Goal: Information Seeking & Learning: Find specific page/section

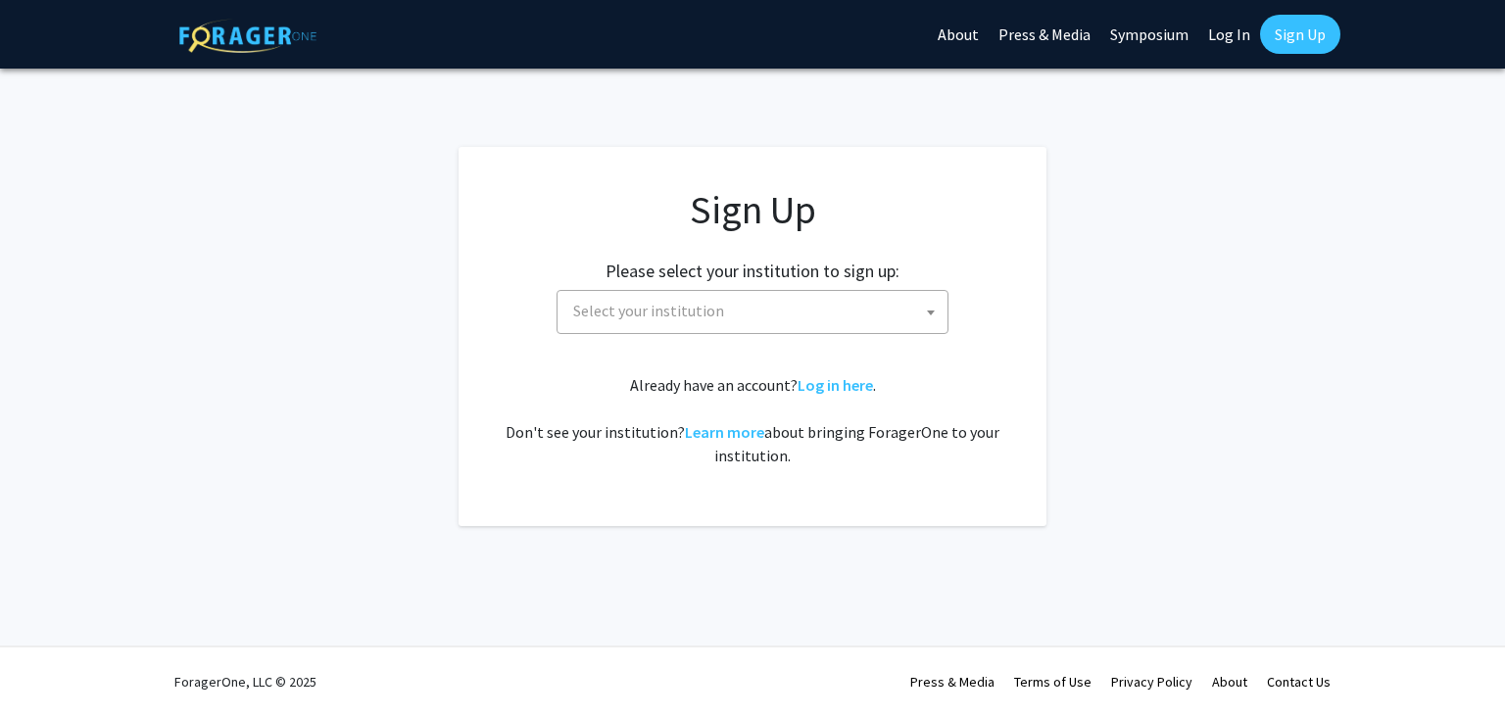
click at [868, 308] on span "Select your institution" at bounding box center [756, 311] width 382 height 40
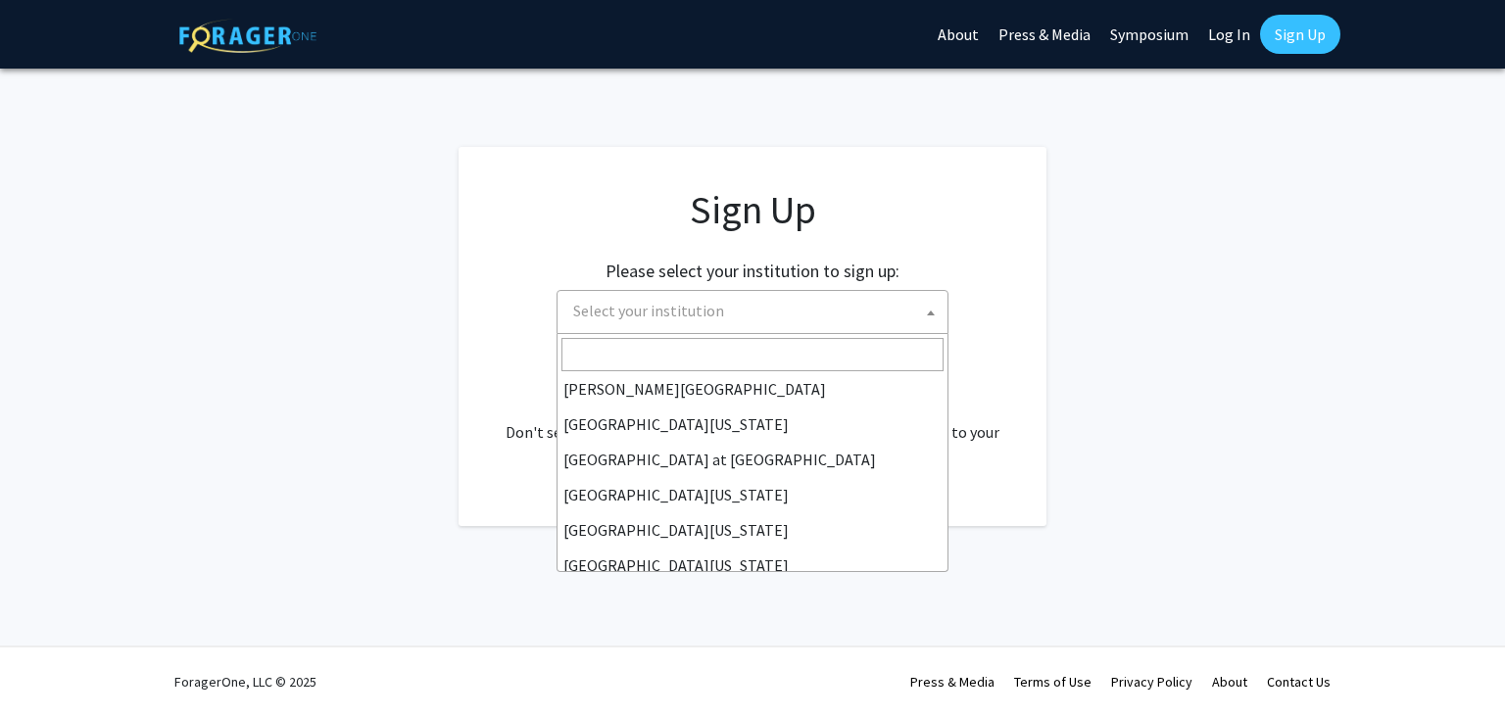
scroll to position [686, 0]
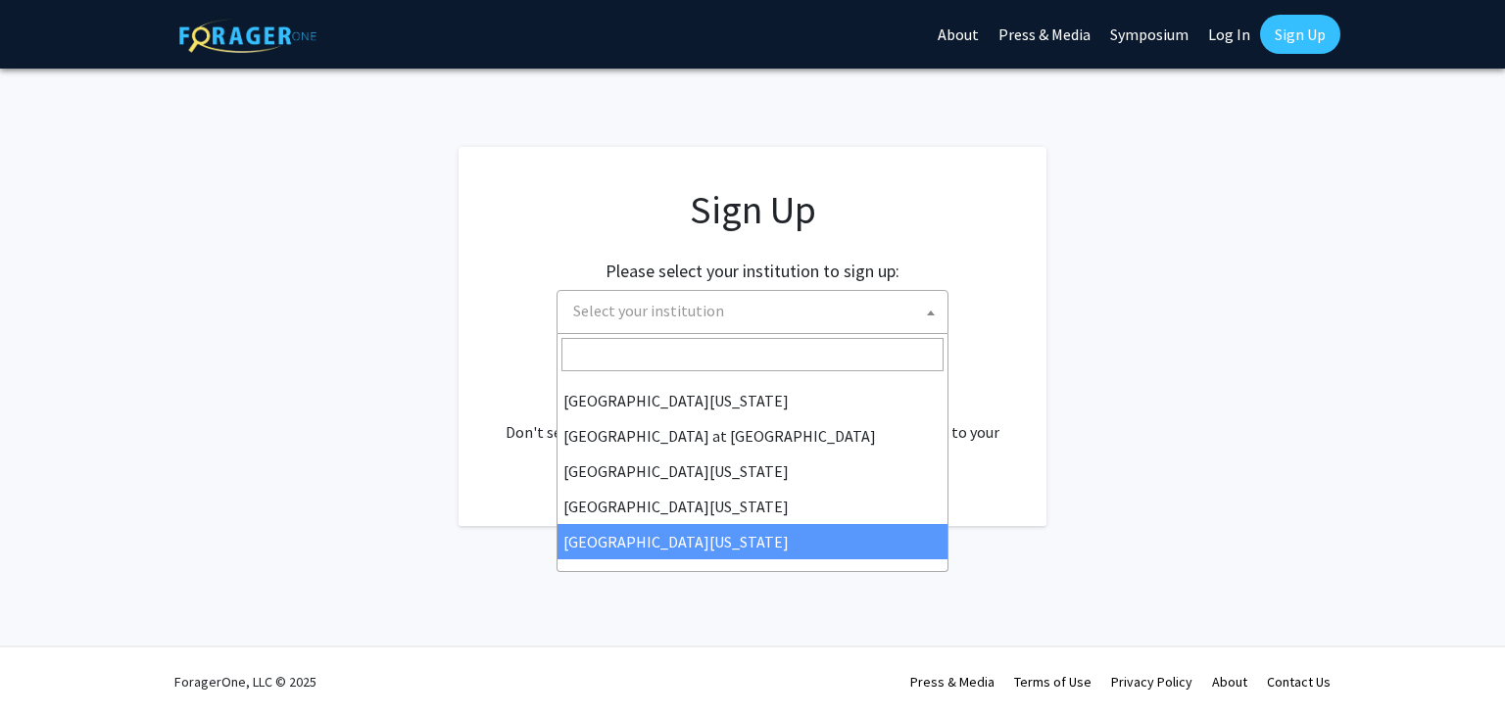
select select "33"
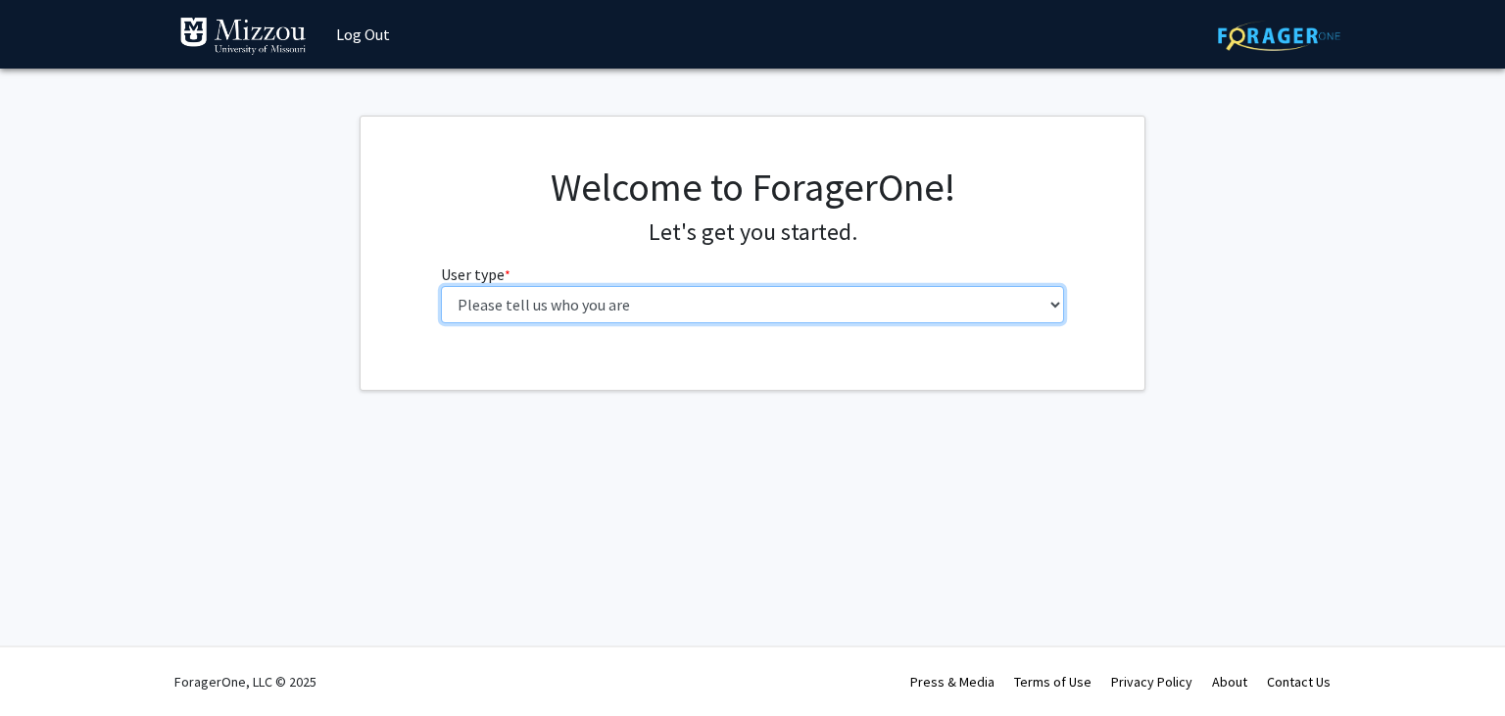
select select "6: adminAssistant"
click option "Administrative Staff" at bounding box center [0, 0] width 0 height 0
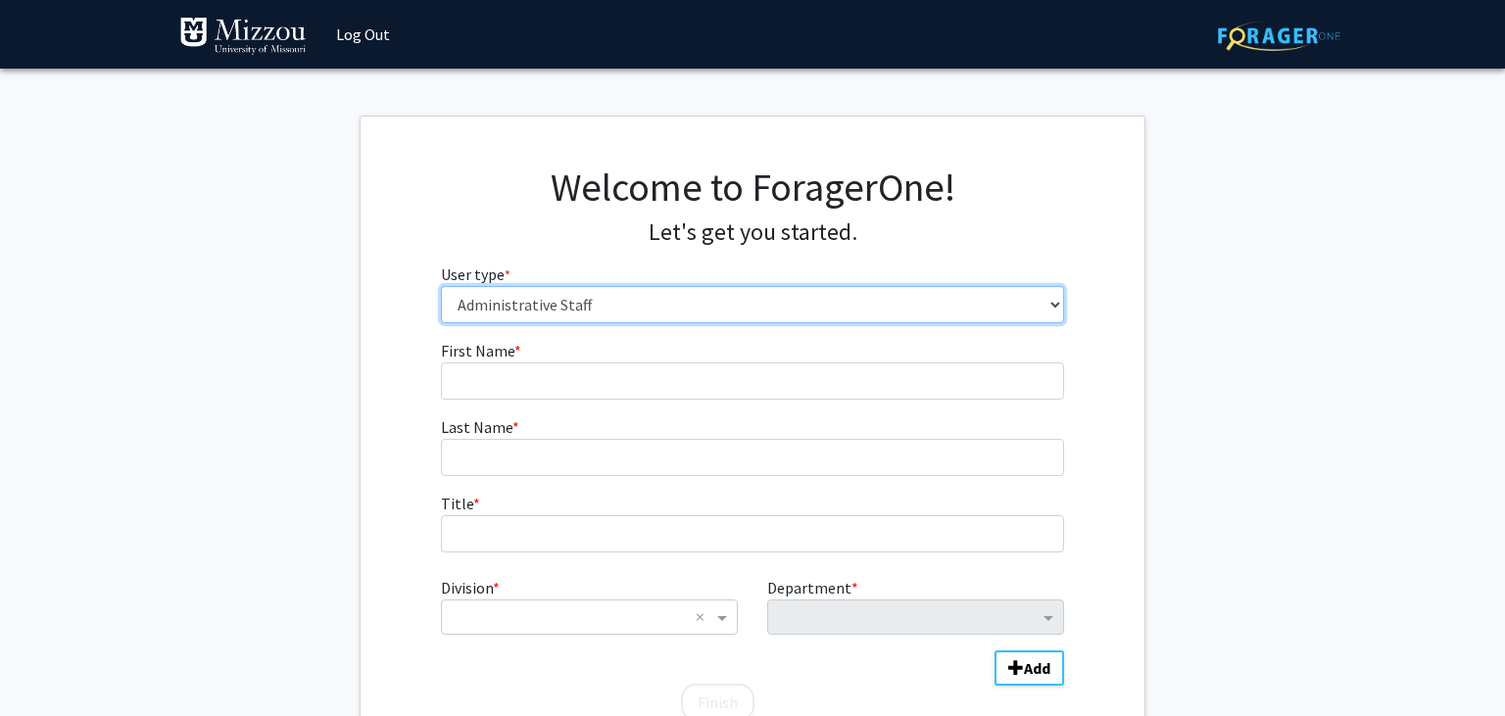
click at [441, 286] on select "Please tell us who you are Undergraduate Student Master's Student Doctoral Cand…" at bounding box center [753, 304] width 624 height 37
click option "Administrative Staff" at bounding box center [0, 0] width 0 height 0
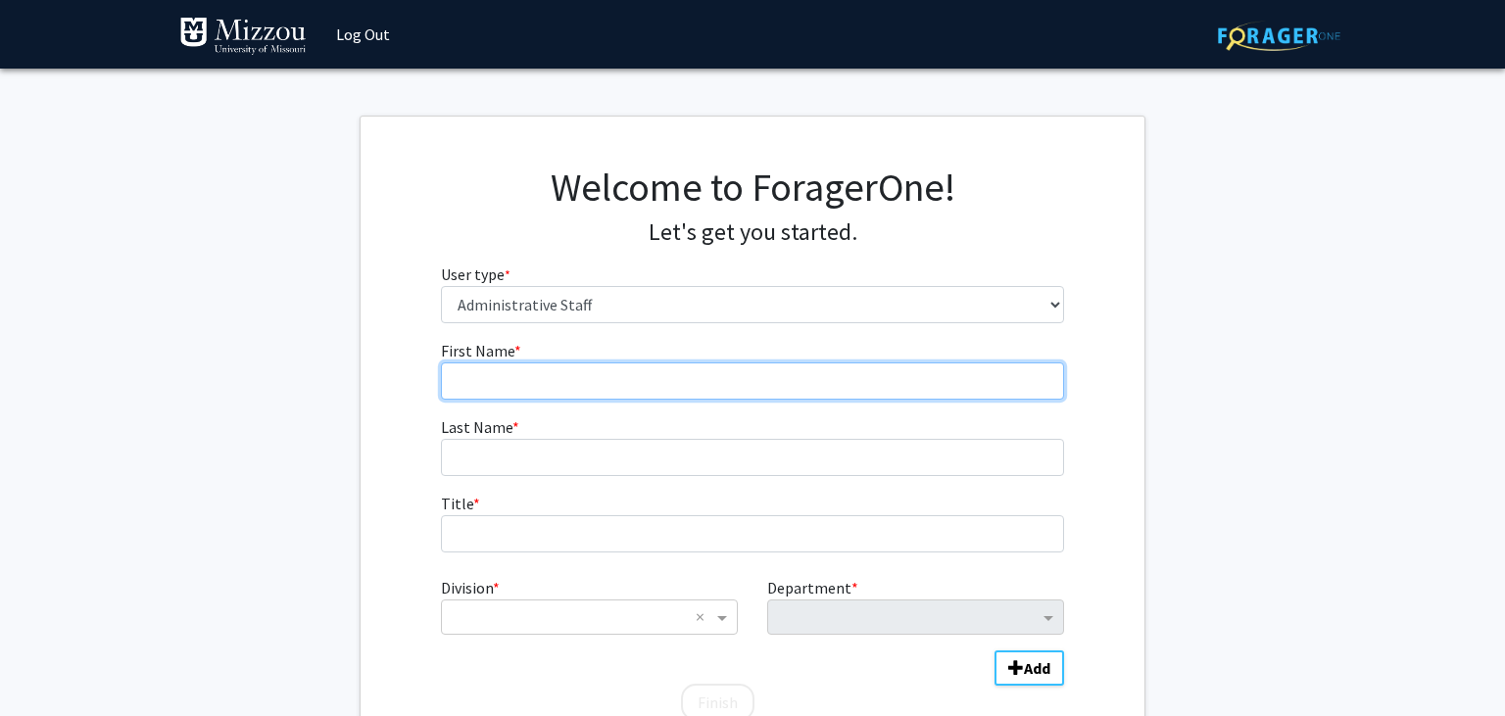
click at [937, 386] on input "First Name * required" at bounding box center [753, 381] width 624 height 37
type input "[PERSON_NAME]"
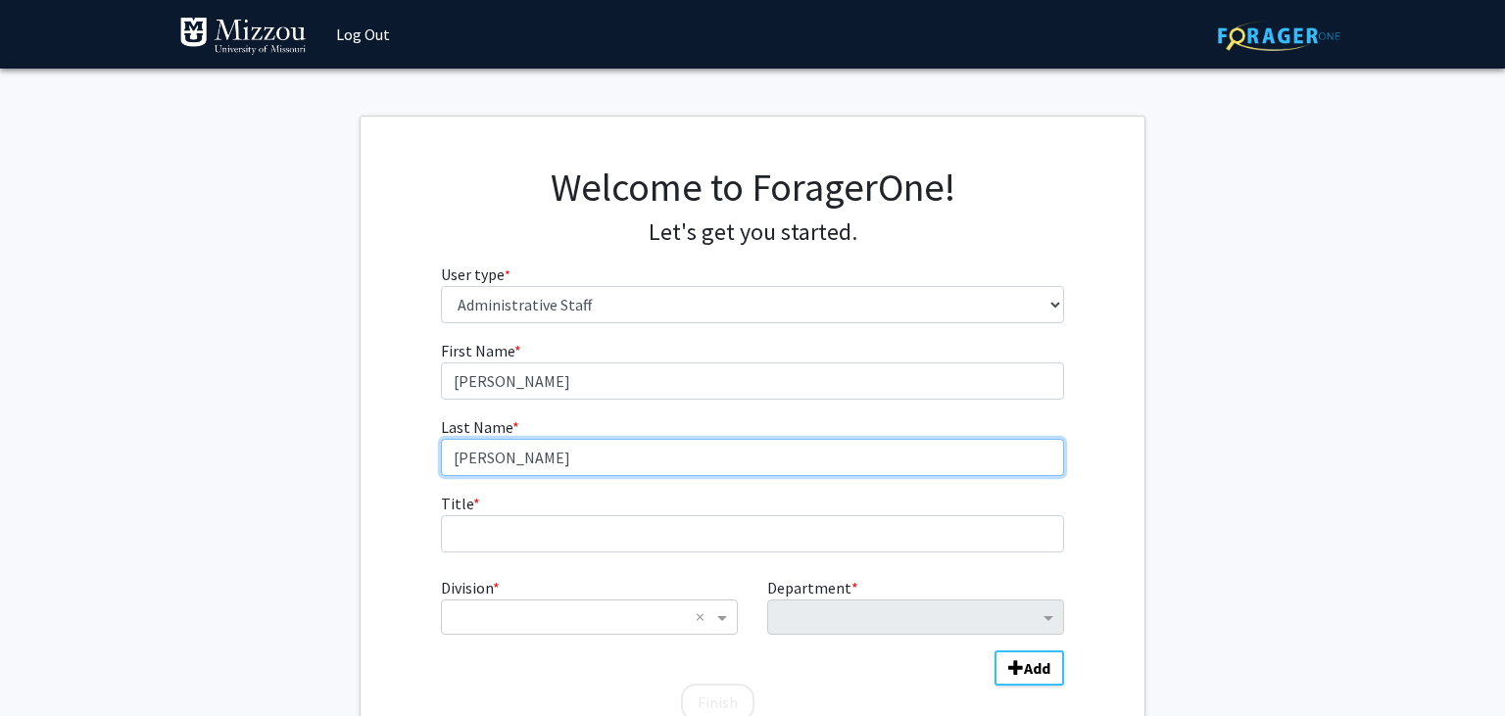
type input "[PERSON_NAME]"
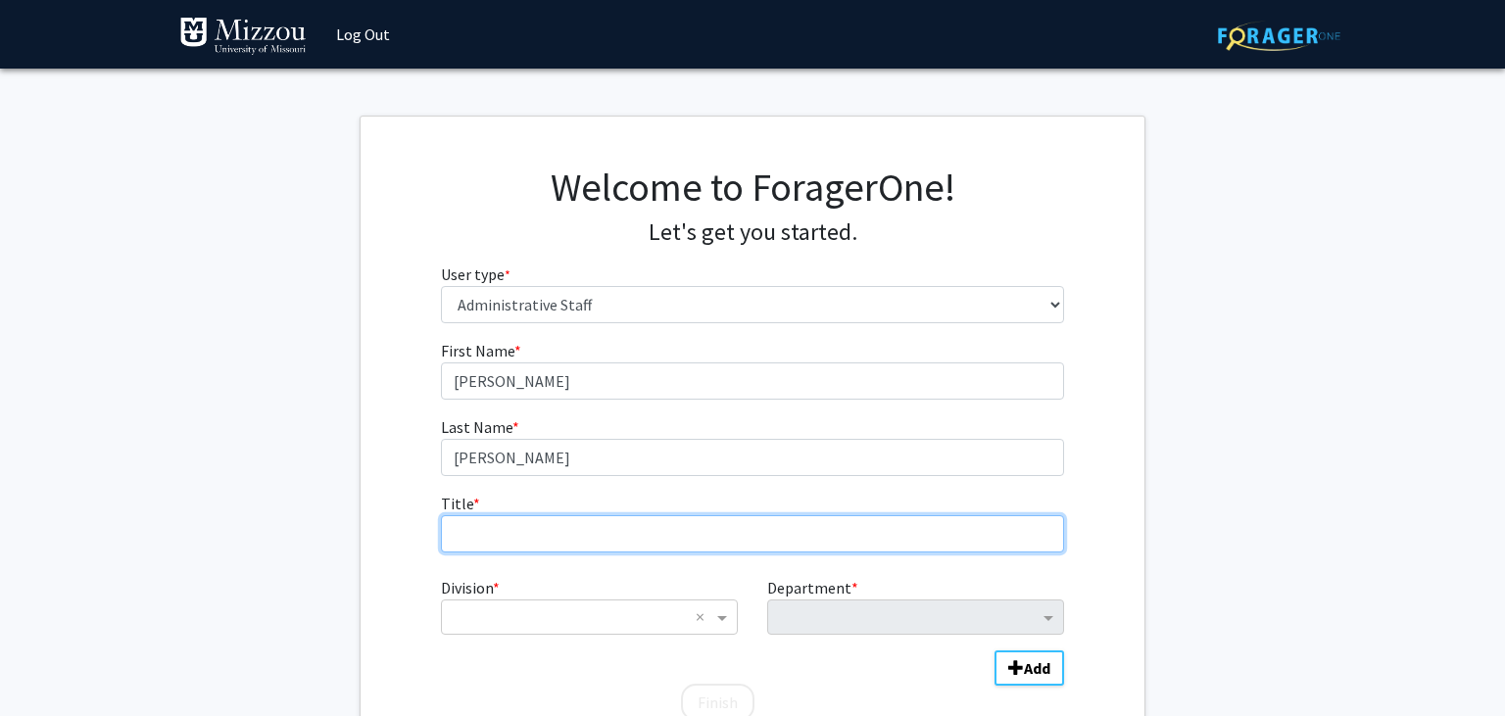
type input "U"
type input "Director of Advising"
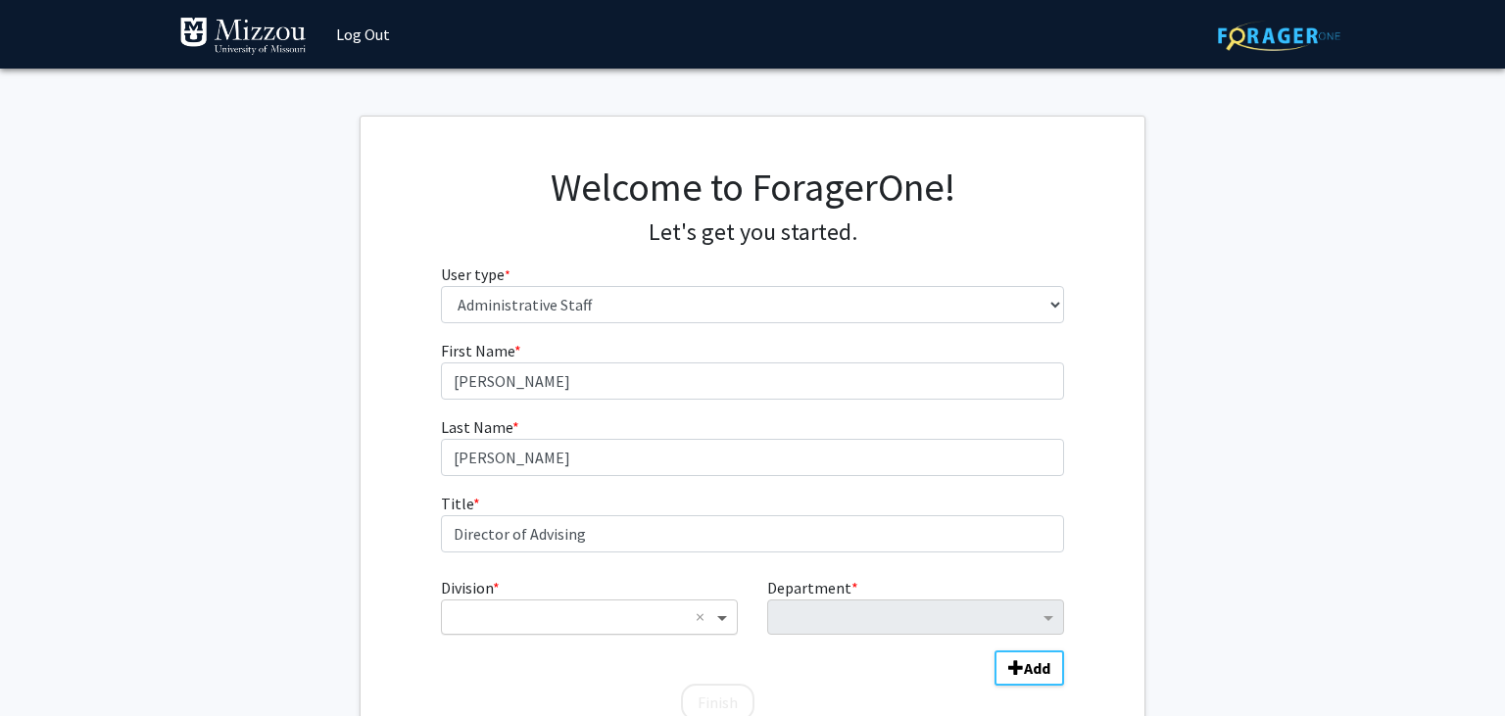
click at [734, 617] on span "Division" at bounding box center [724, 617] width 24 height 24
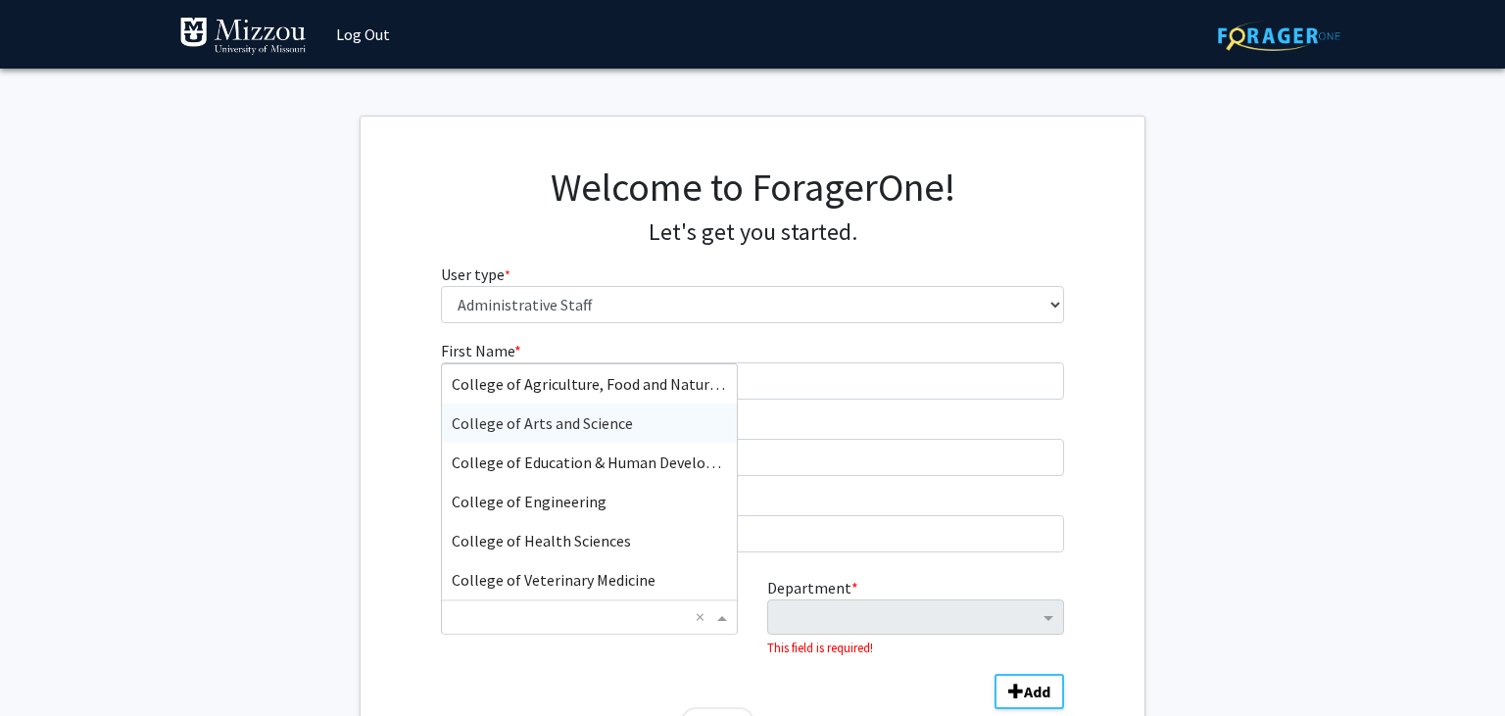
click at [675, 430] on div "College of Arts and Science" at bounding box center [589, 423] width 295 height 39
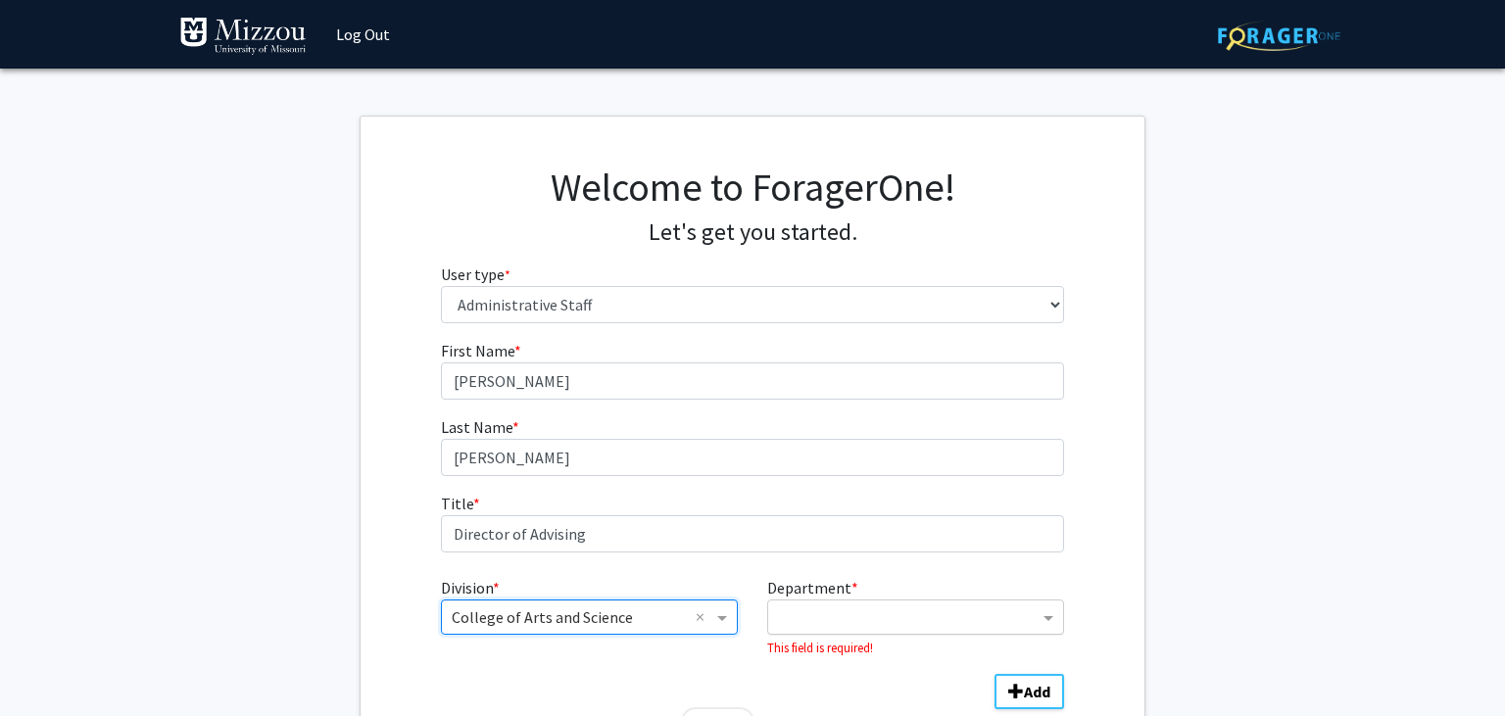
click at [990, 629] on input "Department" at bounding box center [908, 618] width 261 height 24
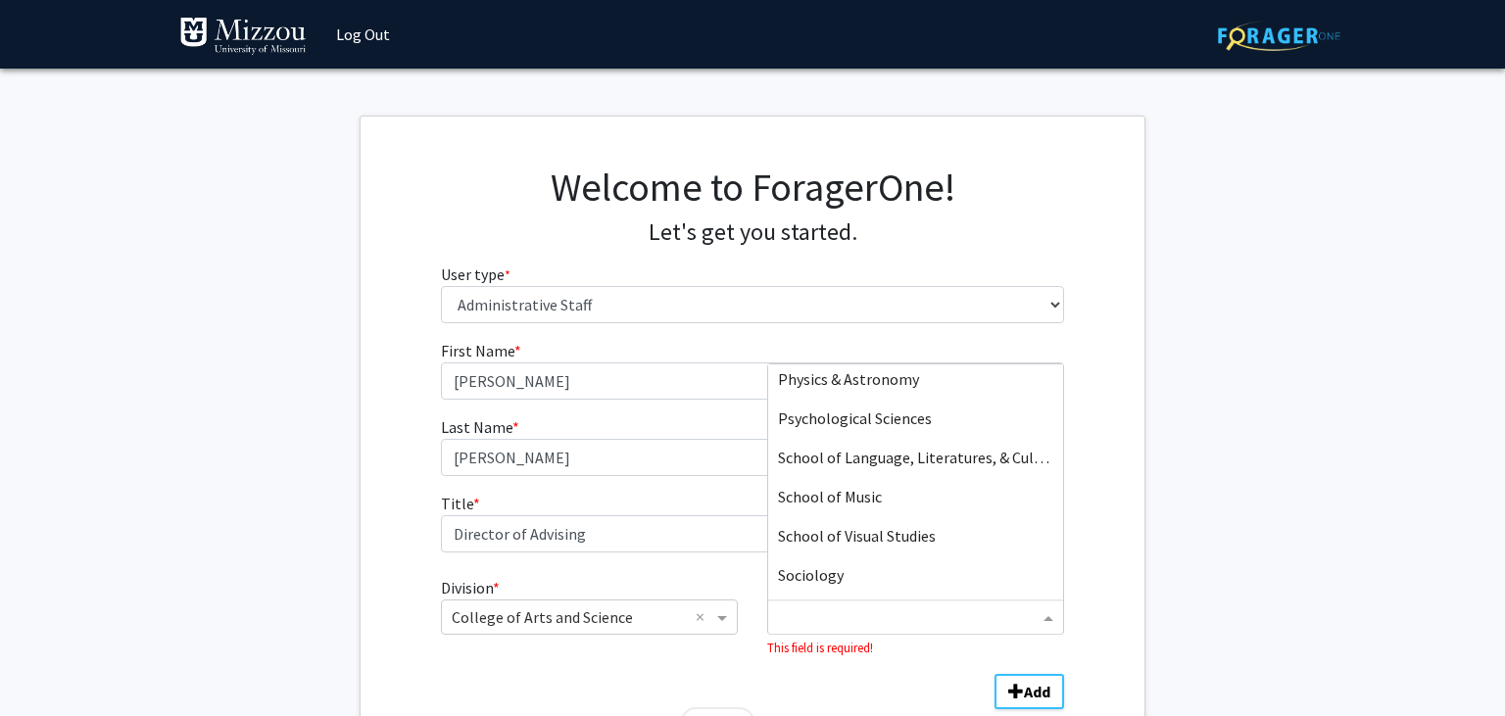
scroll to position [795, 0]
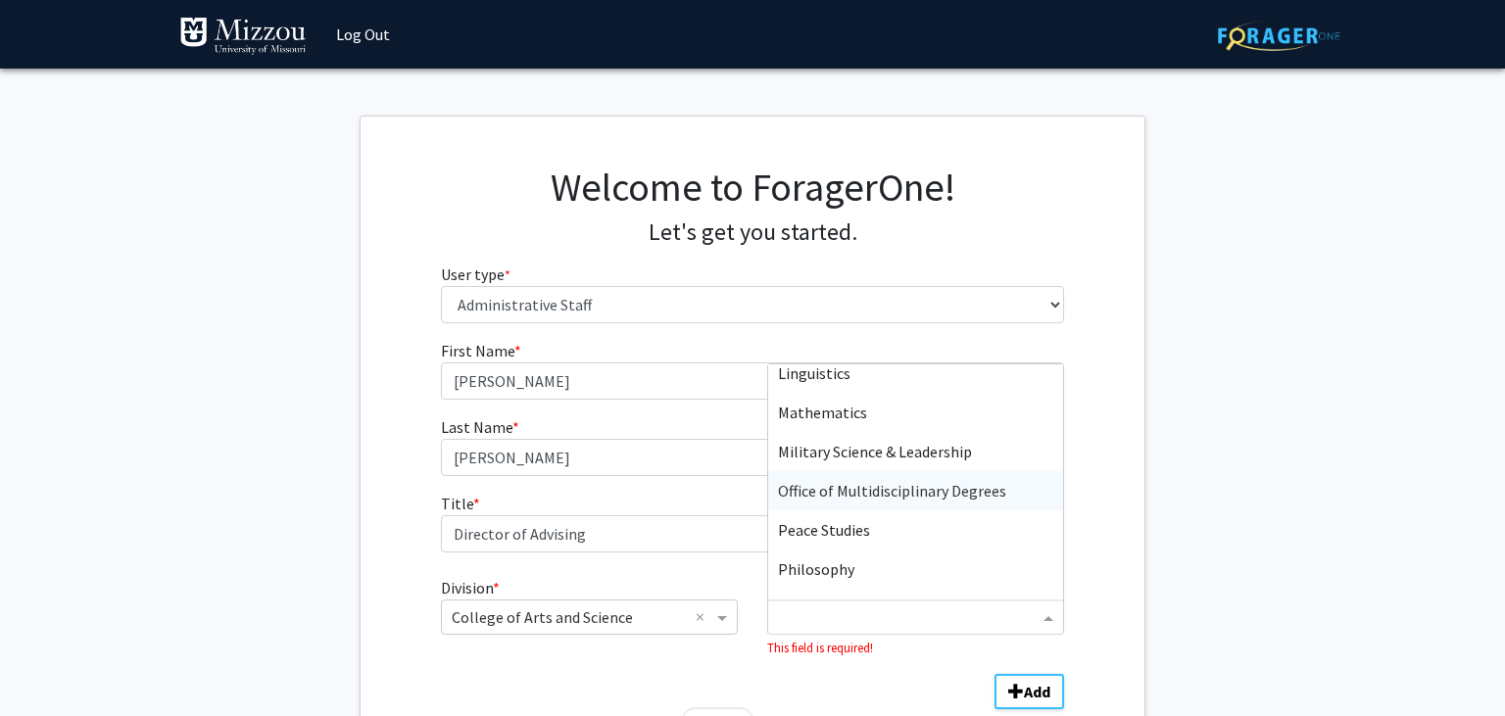
click at [995, 491] on span "Office of Multidisciplinary Degrees" at bounding box center [892, 491] width 228 height 20
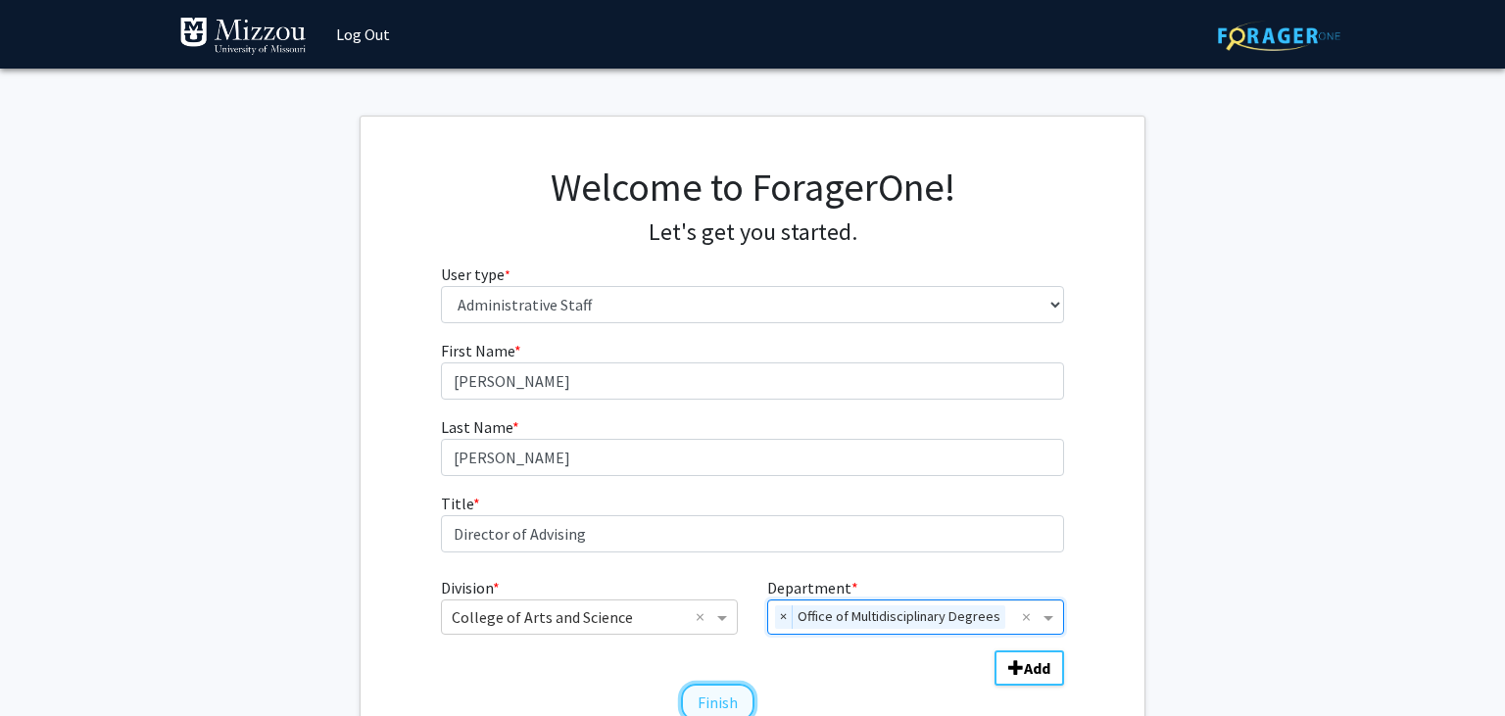
click at [719, 693] on button "Finish" at bounding box center [717, 702] width 73 height 37
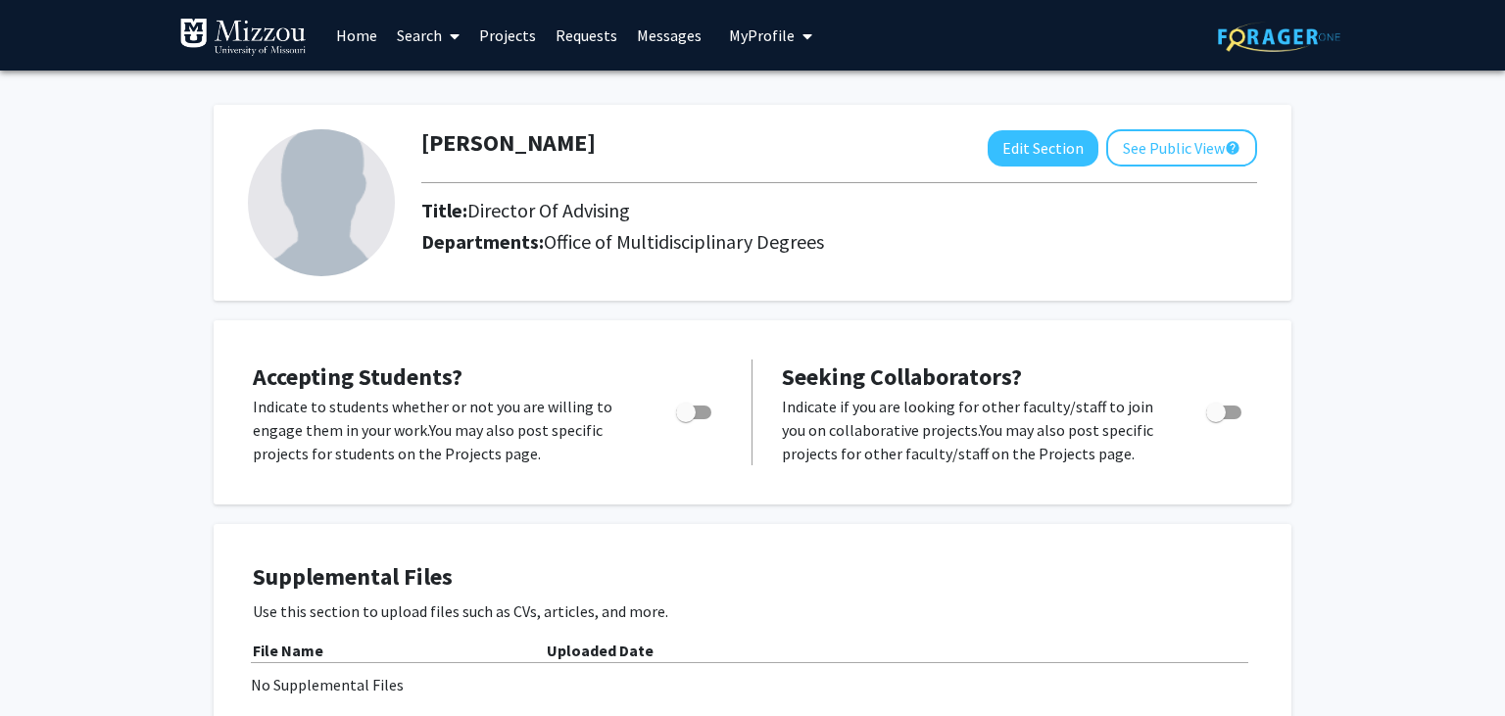
click at [430, 41] on link "Search" at bounding box center [428, 35] width 82 height 69
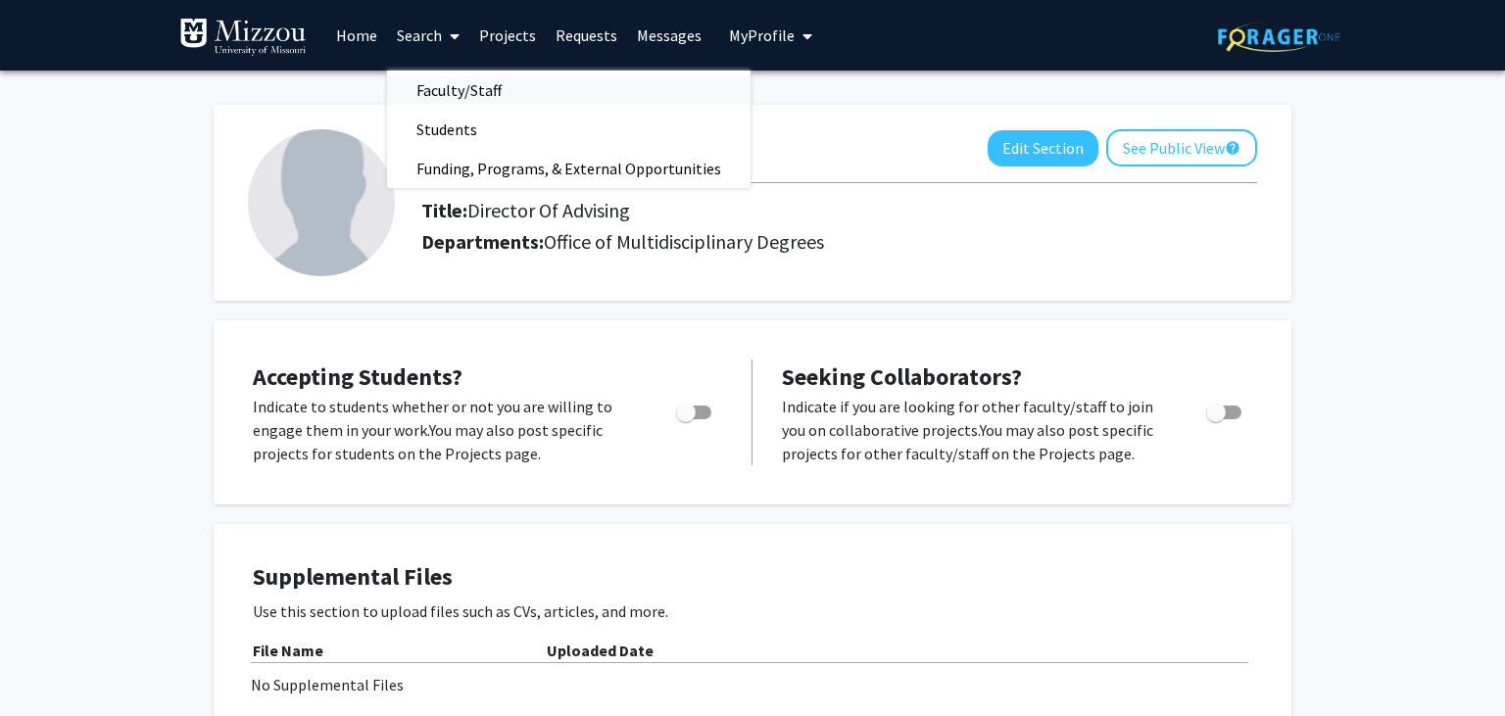
click at [441, 96] on span "Faculty/Staff" at bounding box center [459, 90] width 144 height 39
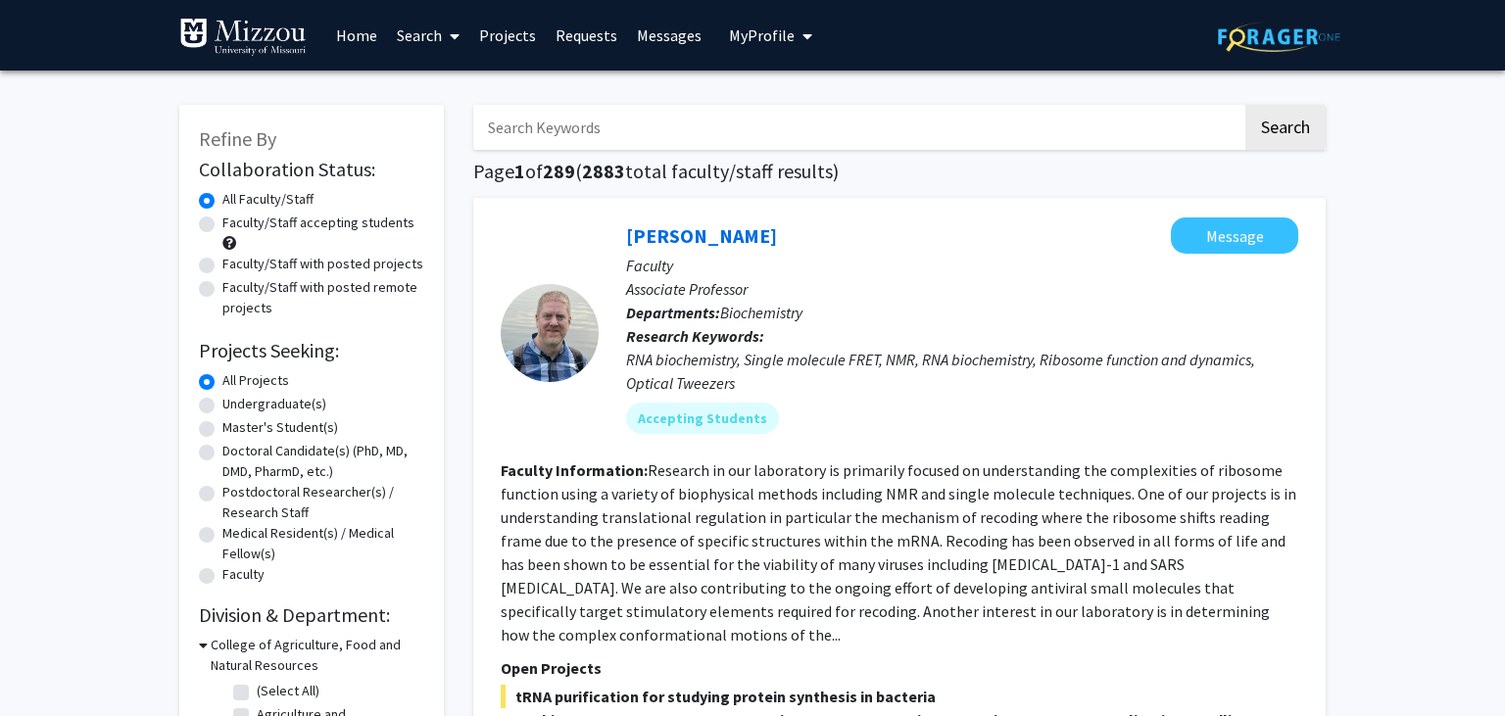
click at [292, 406] on label "Undergraduate(s)" at bounding box center [274, 404] width 104 height 21
click at [235, 406] on input "Undergraduate(s)" at bounding box center [228, 400] width 13 height 13
radio input "true"
click at [295, 227] on label "Faculty/Staff accepting students" at bounding box center [318, 223] width 192 height 21
click at [235, 225] on input "Faculty/Staff accepting students" at bounding box center [228, 219] width 13 height 13
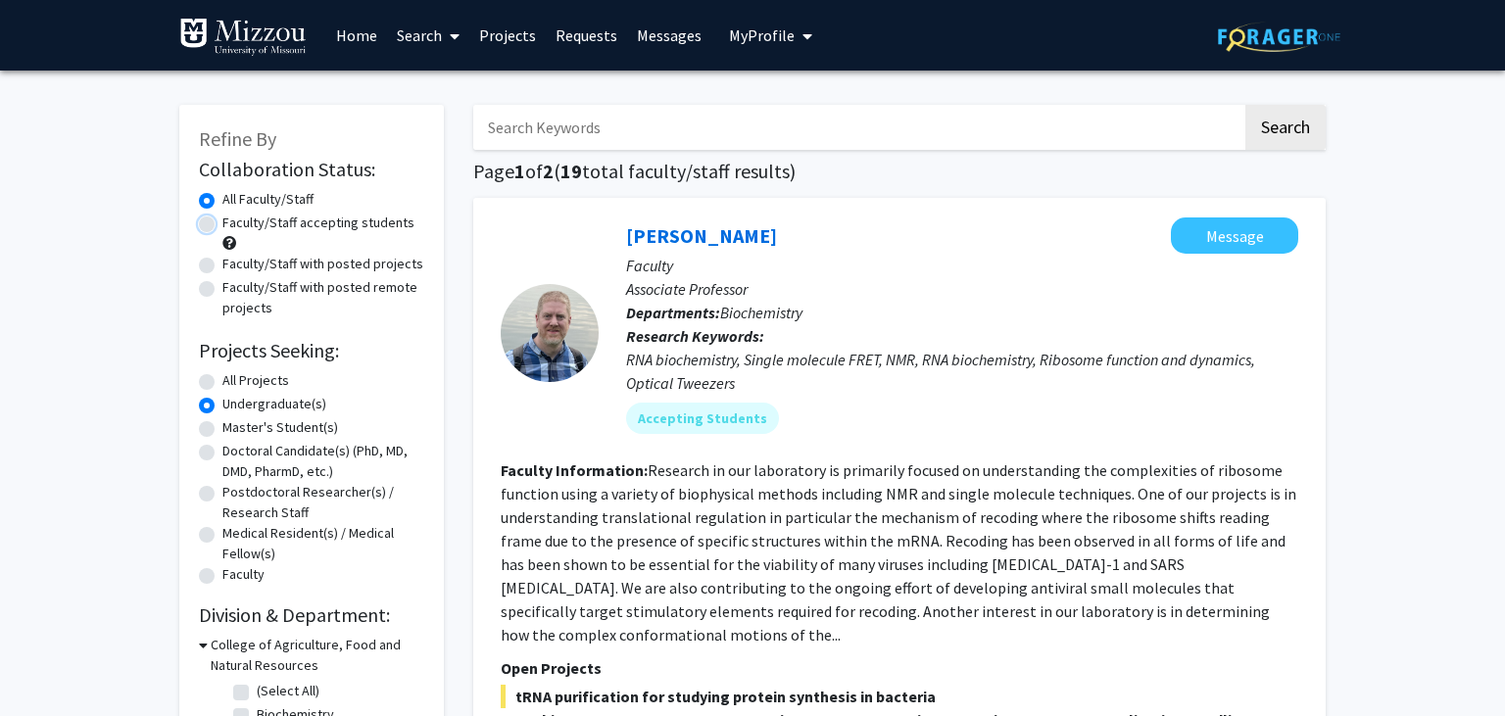
radio input "true"
drag, startPoint x: 674, startPoint y: 118, endPoint x: 684, endPoint y: 124, distance: 12.0
click at [684, 124] on input "Search Keywords" at bounding box center [857, 127] width 769 height 45
type input "policy"
click at [1245, 105] on button "Search" at bounding box center [1285, 127] width 80 height 45
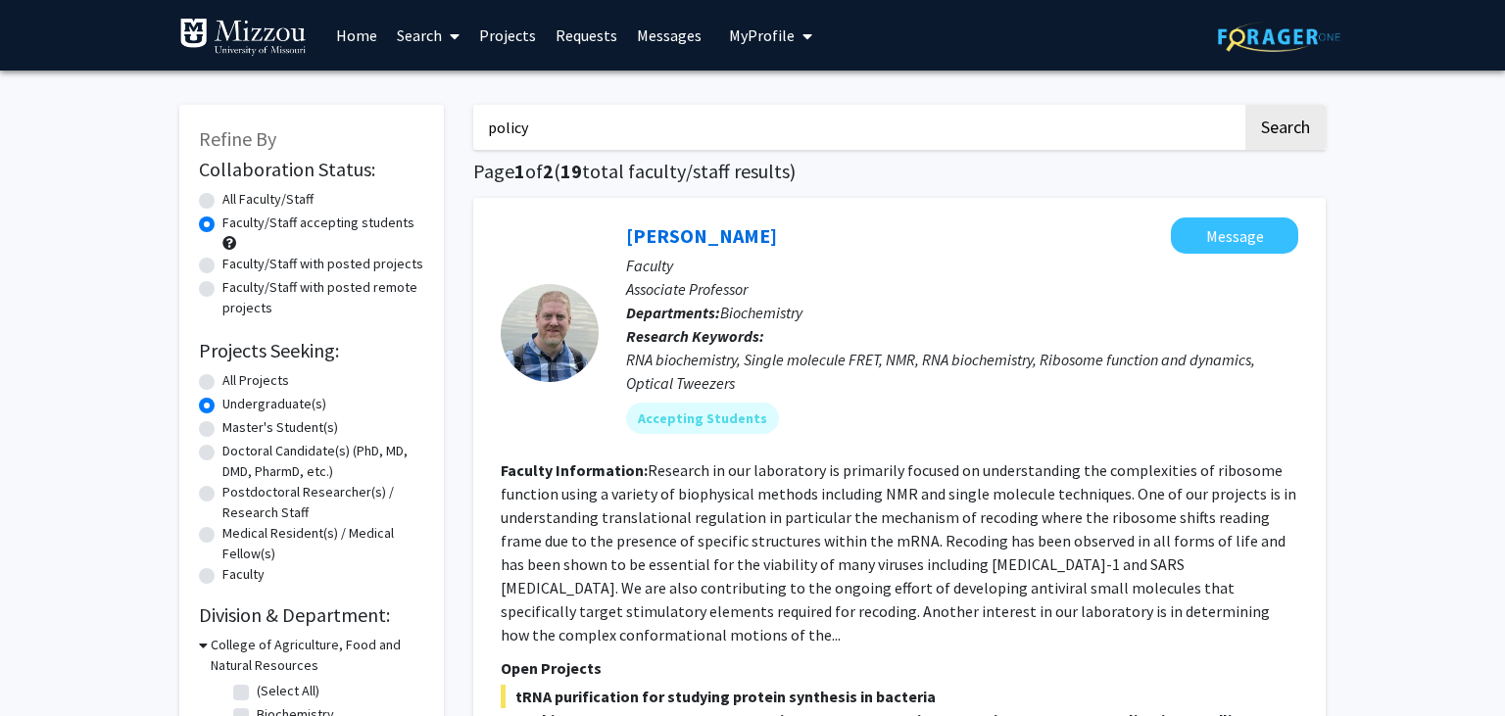
radio input "true"
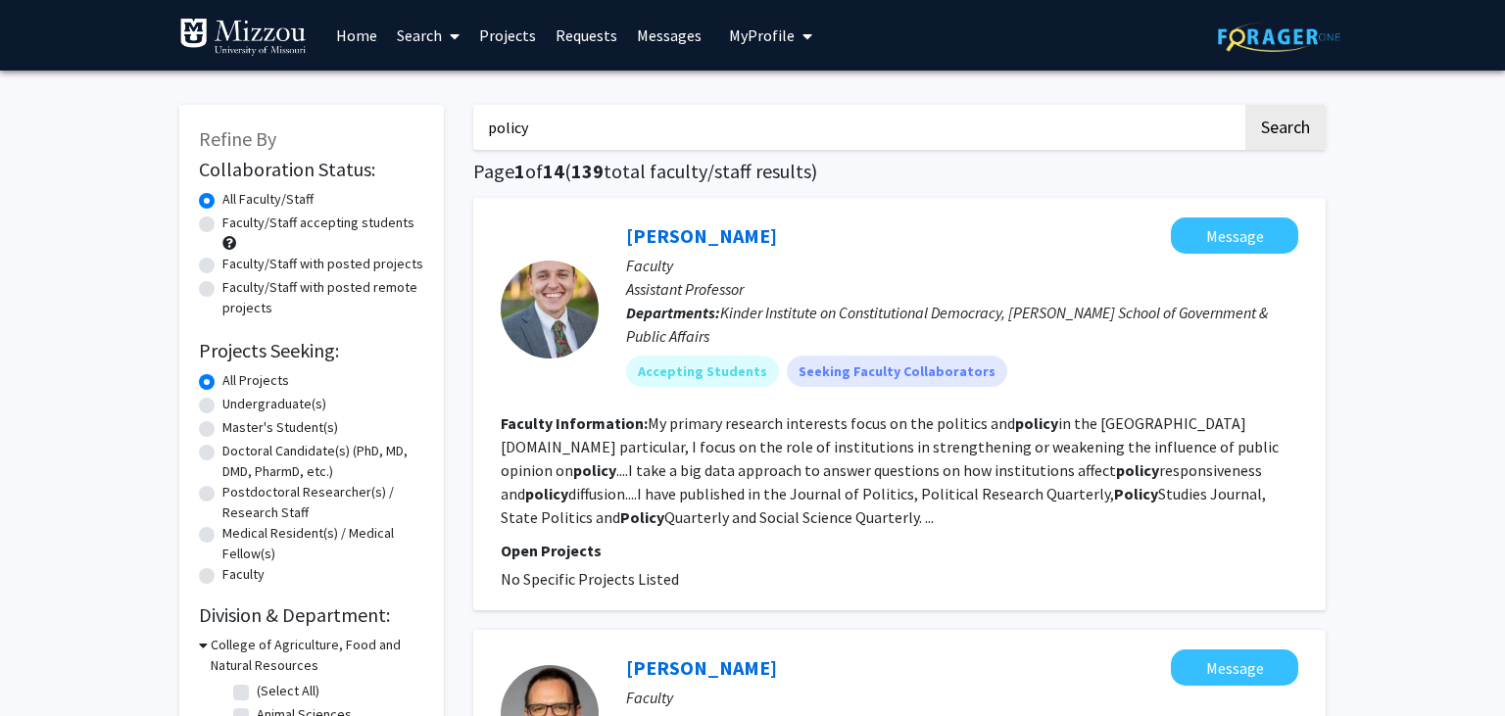
drag, startPoint x: 1497, startPoint y: 61, endPoint x: 1432, endPoint y: -83, distance: 157.9
click at [1432, 0] on html "Skip navigation Home Search Projects Requests Messages My Profile [PERSON_NAME]…" at bounding box center [752, 358] width 1505 height 716
click at [626, 135] on input "policy" at bounding box center [857, 127] width 769 height 45
drag, startPoint x: 626, startPoint y: 135, endPoint x: 460, endPoint y: 138, distance: 165.6
click at [473, 138] on input "policy" at bounding box center [857, 127] width 769 height 45
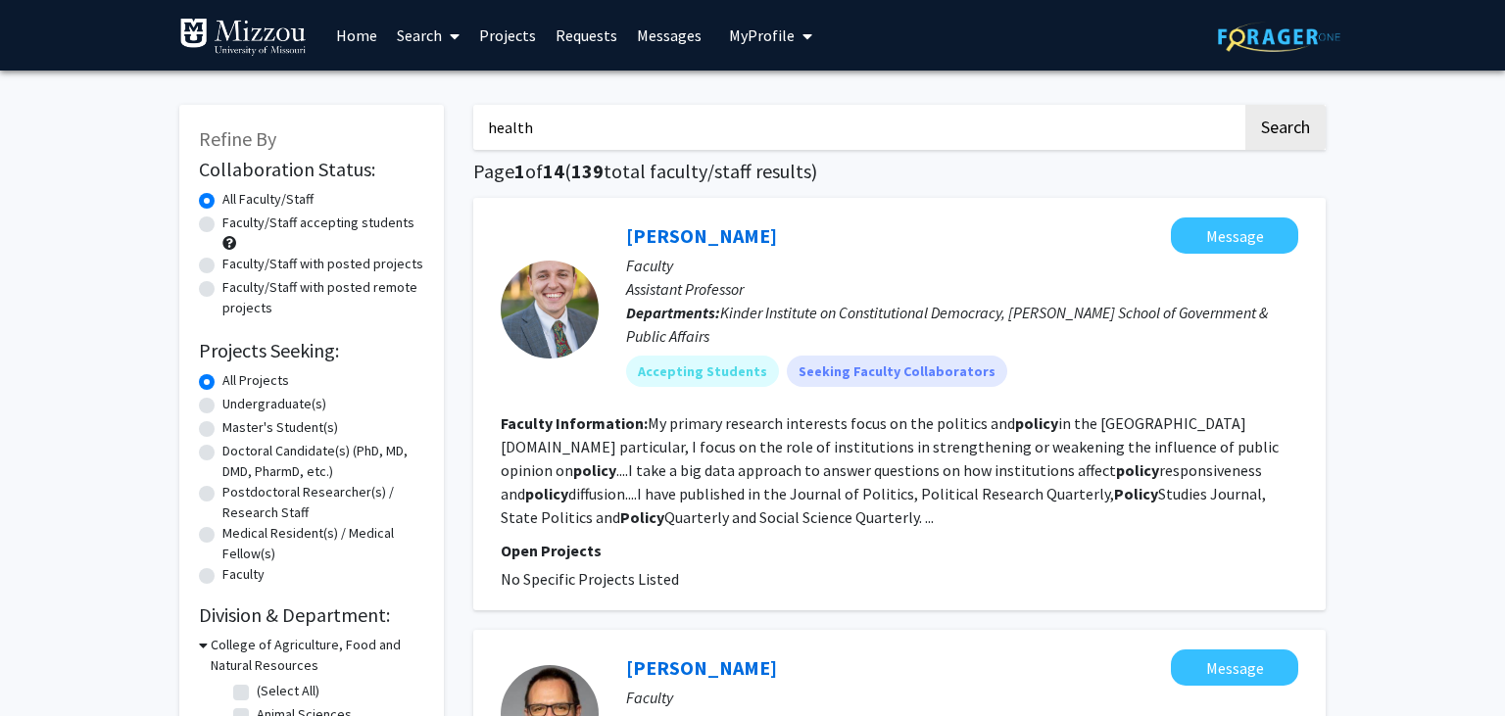
type input "health"
click at [1245, 105] on button "Search" at bounding box center [1285, 127] width 80 height 45
